Goal: Task Accomplishment & Management: Manage account settings

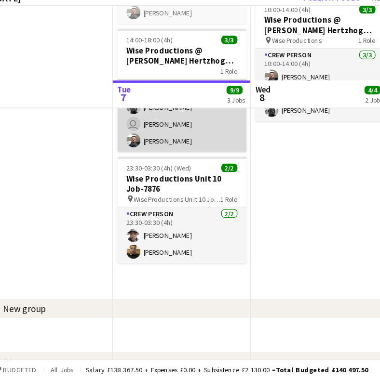
scroll to position [138, 0]
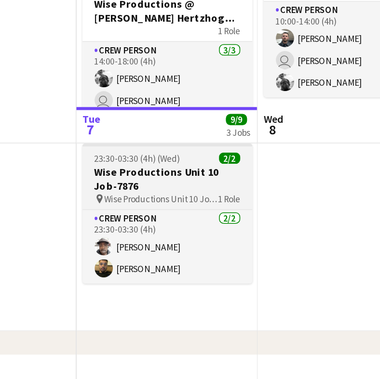
click at [115, 207] on h3 "Wise Productions Unit 10 Job-7876" at bounding box center [165, 215] width 108 height 17
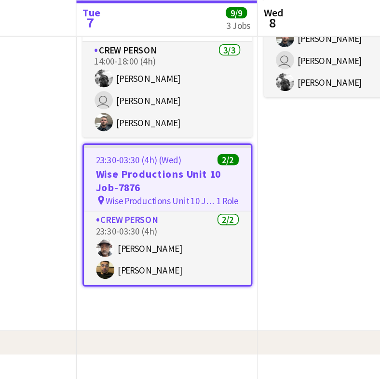
scroll to position [172, 0]
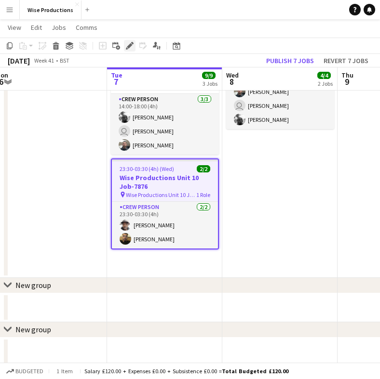
click at [129, 48] on icon at bounding box center [129, 45] width 5 height 5
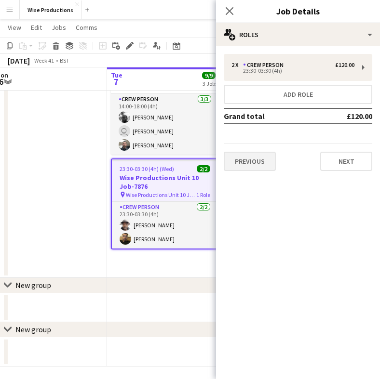
click at [251, 166] on button "Previous" at bounding box center [249, 161] width 52 height 19
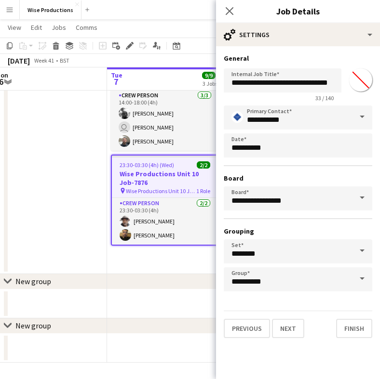
scroll to position [176, 0]
click at [248, 320] on button "Previous" at bounding box center [246, 328] width 46 height 19
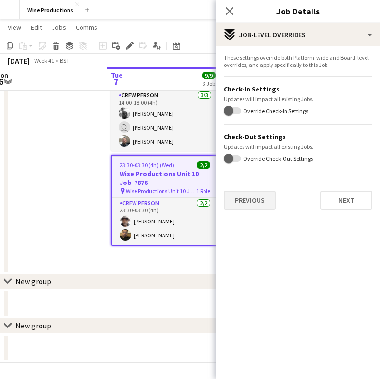
click at [262, 203] on button "Previous" at bounding box center [249, 200] width 52 height 19
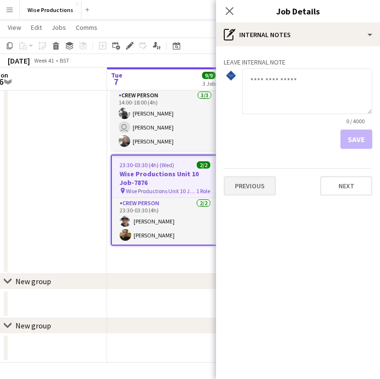
click at [262, 190] on button "Previous" at bounding box center [249, 185] width 52 height 19
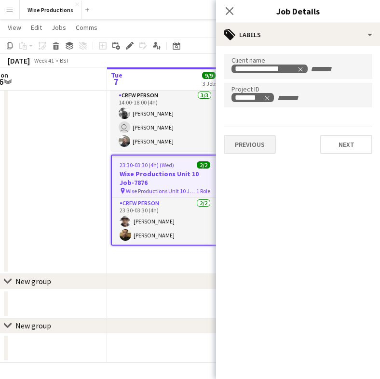
click at [252, 145] on button "Previous" at bounding box center [249, 144] width 52 height 19
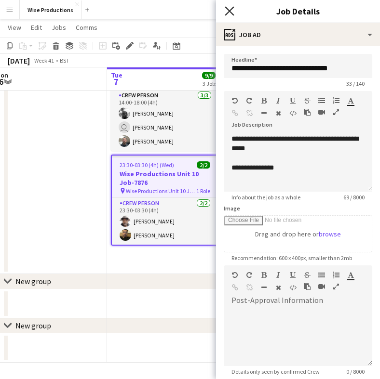
click at [230, 15] on icon "Close pop-in" at bounding box center [228, 10] width 9 height 9
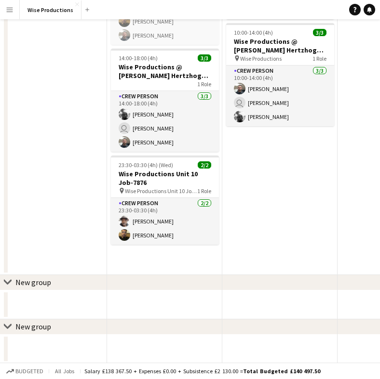
scroll to position [0, 0]
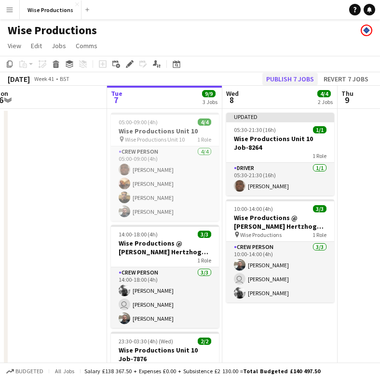
click at [287, 79] on button "Publish 7 jobs" at bounding box center [289, 79] width 55 height 13
